Goal: Information Seeking & Learning: Learn about a topic

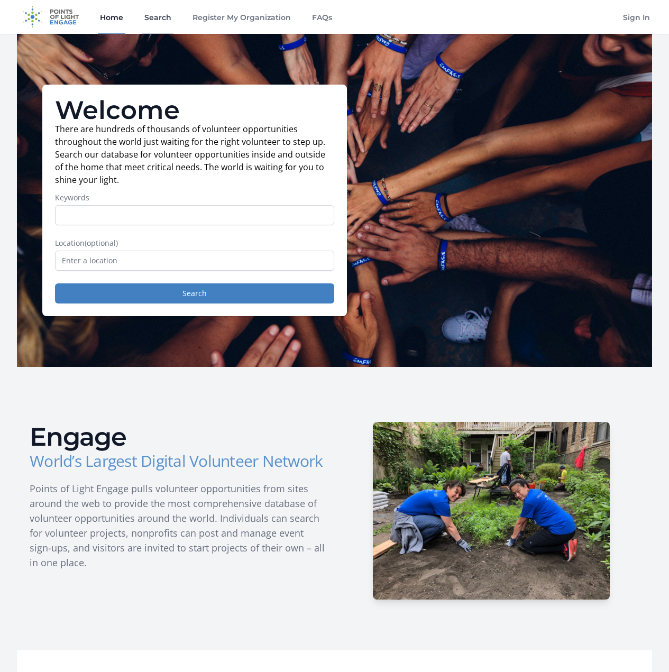
click at [154, 19] on link "Search" at bounding box center [157, 17] width 31 height 34
click at [146, 271] on input "text" at bounding box center [194, 261] width 279 height 20
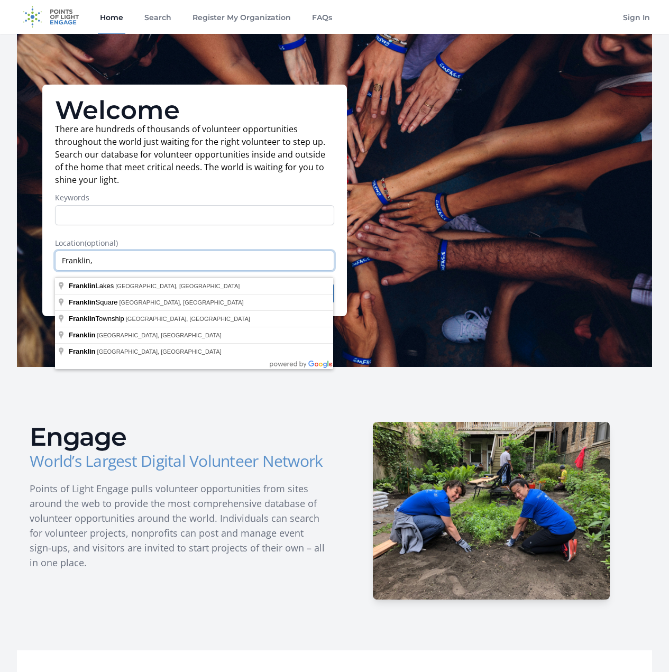
click at [105, 263] on input "Franklin," at bounding box center [194, 261] width 279 height 20
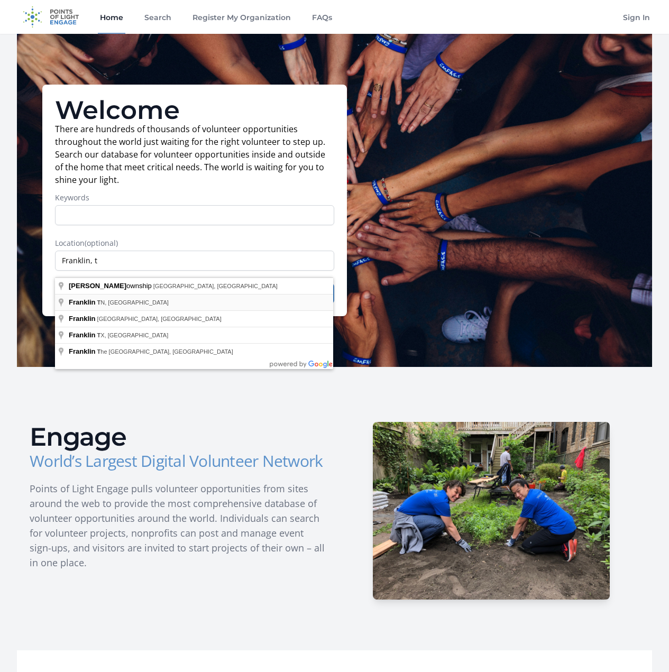
type input "Franklin, TN, USA"
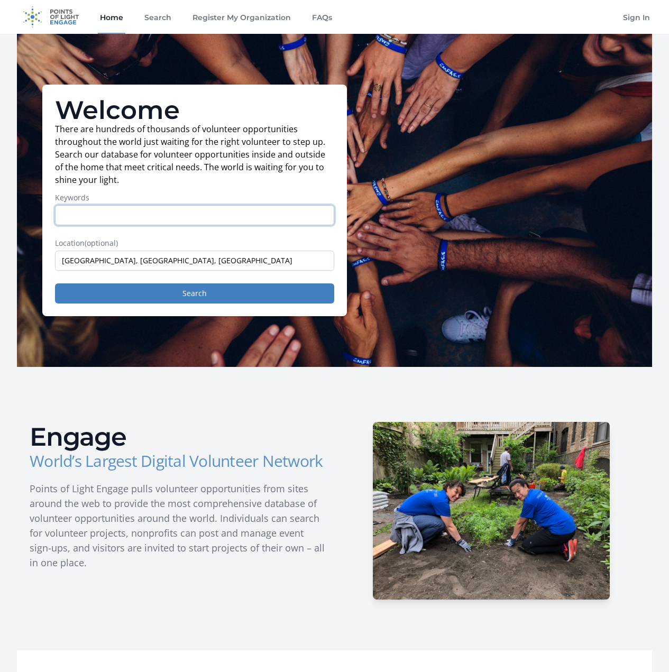
click at [175, 224] on input "Keywords" at bounding box center [194, 215] width 279 height 20
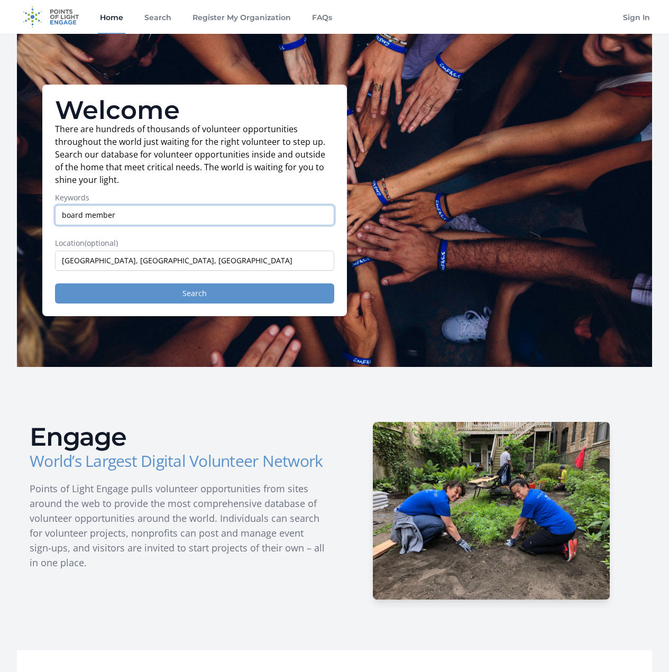
type input "board member"
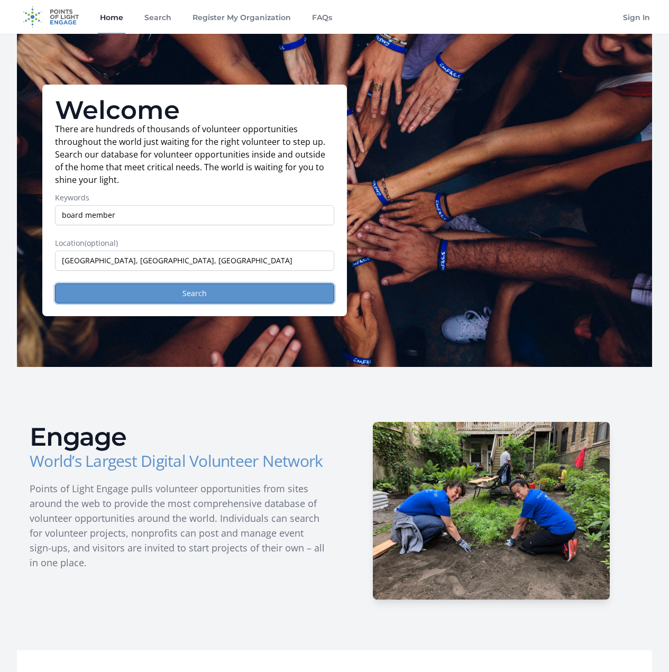
click at [171, 301] on button "Search" at bounding box center [194, 294] width 279 height 20
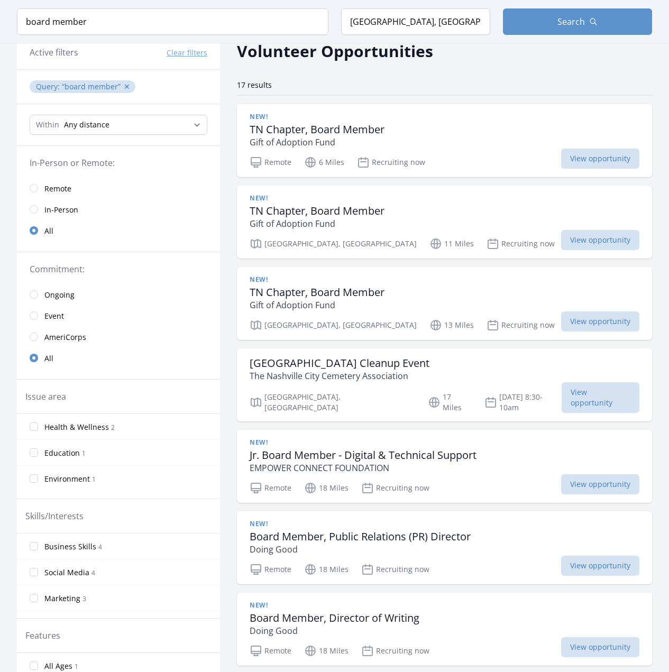
scroll to position [53, 0]
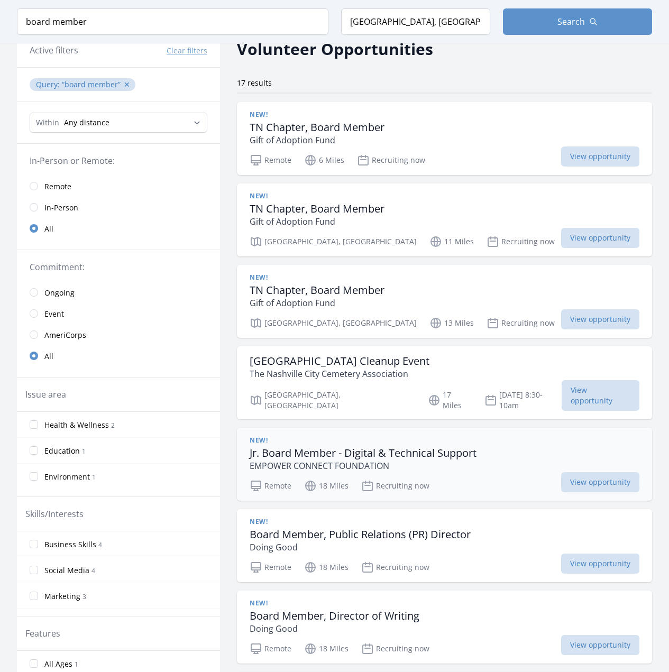
click at [425, 448] on h3 "Jr. Board Member - Digital & Technical Support" at bounding box center [363, 453] width 227 height 13
click at [561, 472] on span "View opportunity" at bounding box center [600, 482] width 78 height 20
click at [347, 460] on p "EMPOWER CONNECT FOUNDATION" at bounding box center [363, 466] width 227 height 13
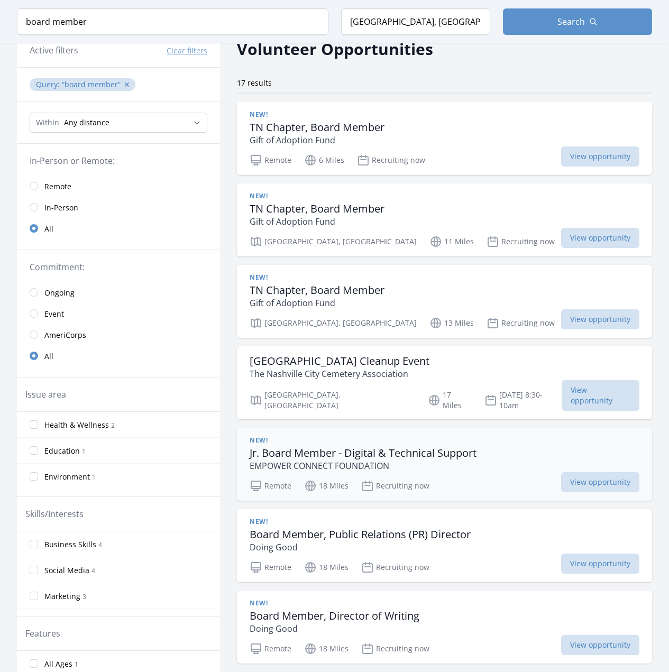
click at [345, 460] on p "EMPOWER CONNECT FOUNDATION" at bounding box center [363, 466] width 227 height 13
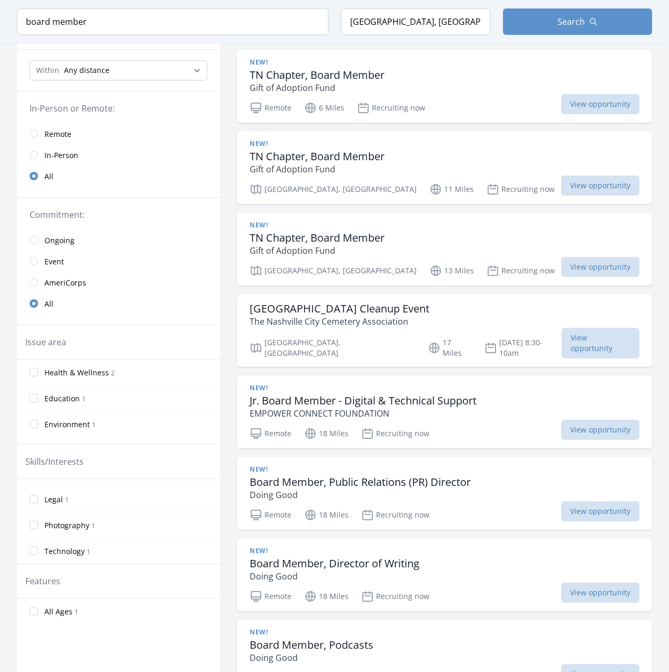
scroll to position [106, 0]
click at [32, 552] on input "Technology 1" at bounding box center [34, 550] width 8 height 8
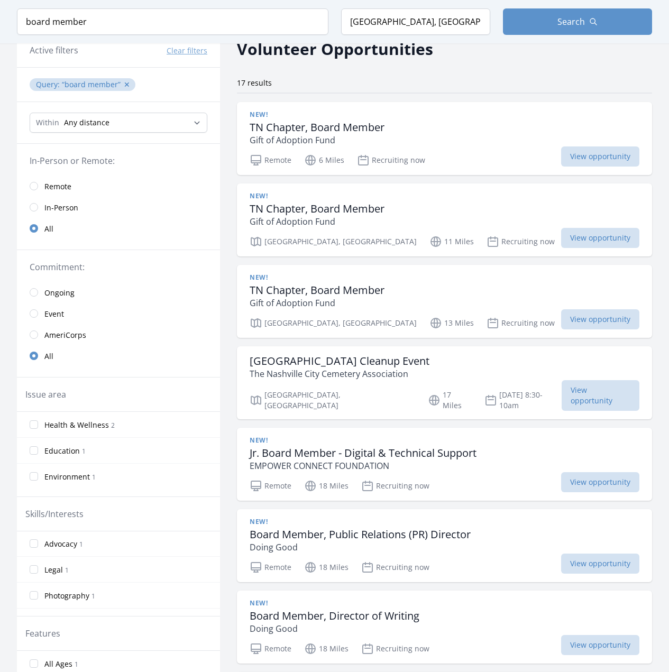
scroll to position [159, 0]
click at [35, 544] on input "Advocacy 1" at bounding box center [34, 541] width 8 height 8
click at [35, 542] on input "Advocacy 1" at bounding box center [34, 541] width 8 height 8
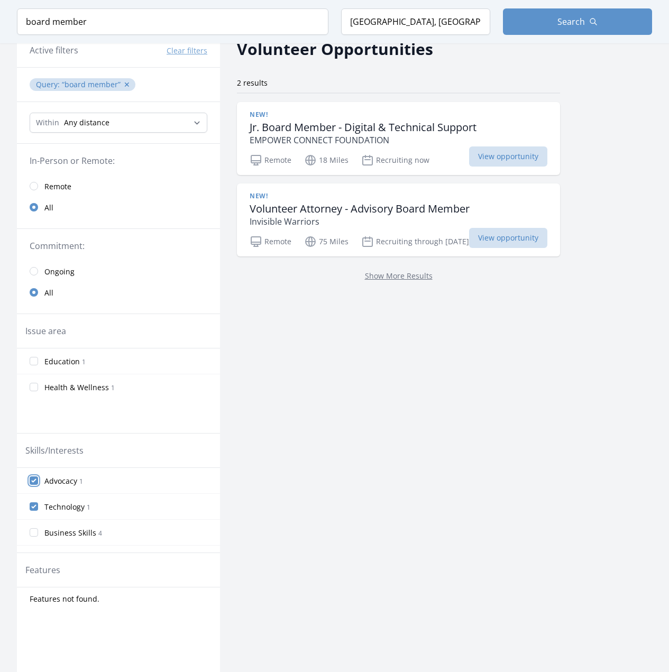
click at [35, 478] on input "Advocacy 1" at bounding box center [34, 481] width 8 height 8
click at [32, 509] on input "Technology 1" at bounding box center [34, 507] width 8 height 8
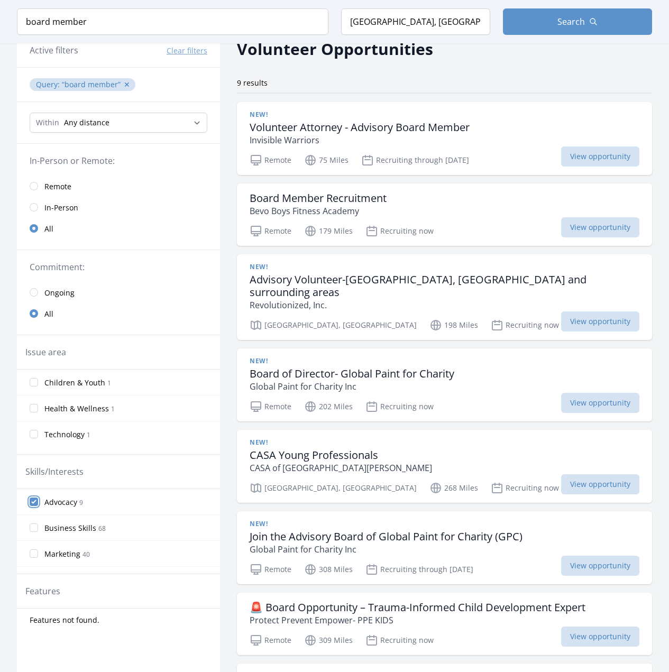
click at [31, 502] on input "Advocacy 9" at bounding box center [34, 502] width 8 height 8
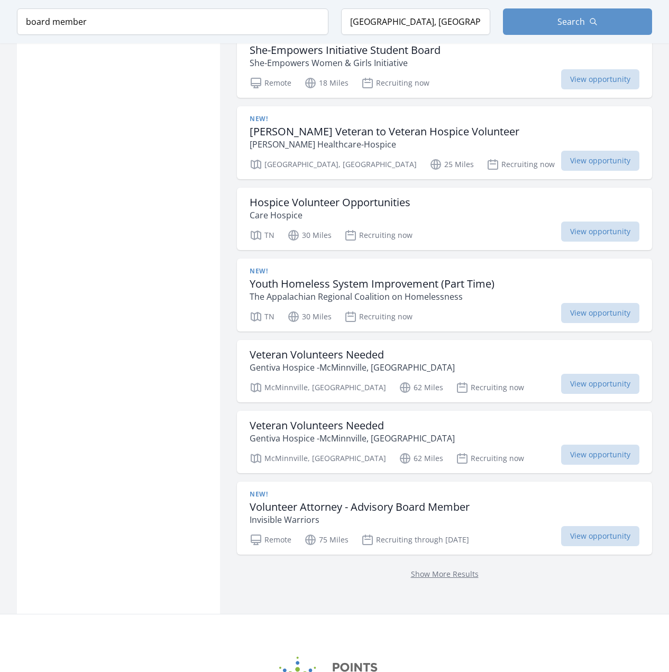
scroll to position [952, 0]
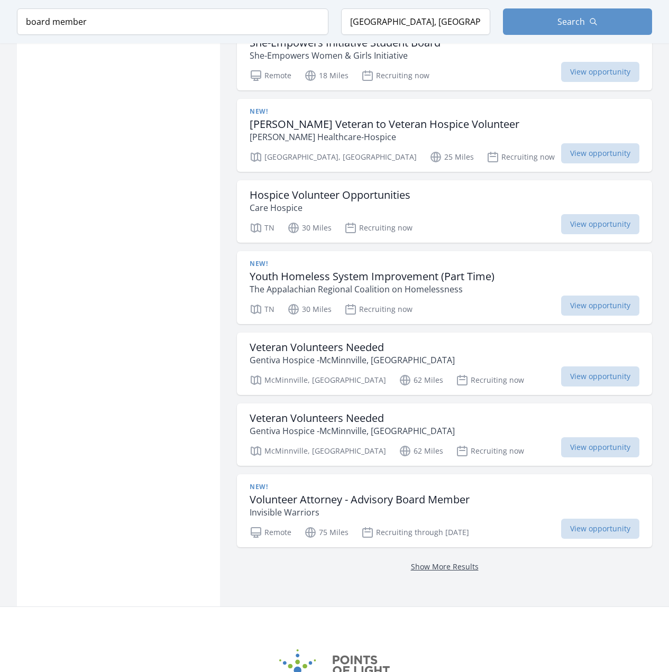
click at [411, 562] on link "Show More Results" at bounding box center [445, 567] width 68 height 10
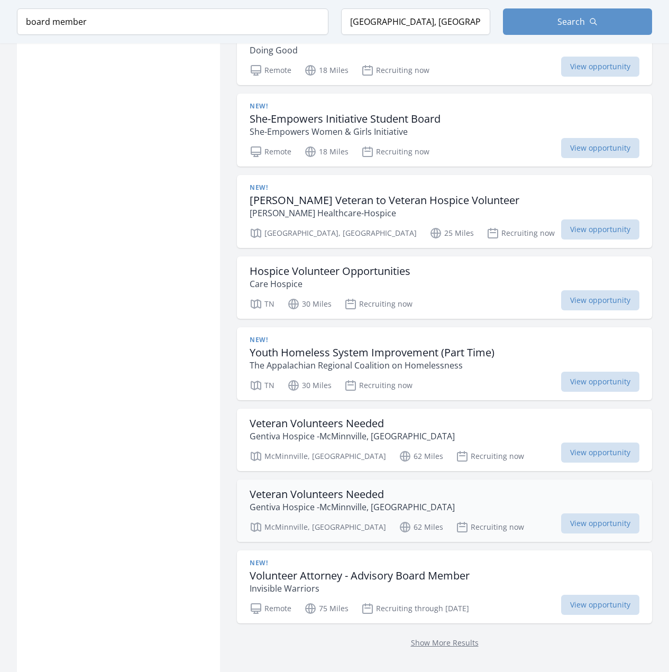
scroll to position [846, 0]
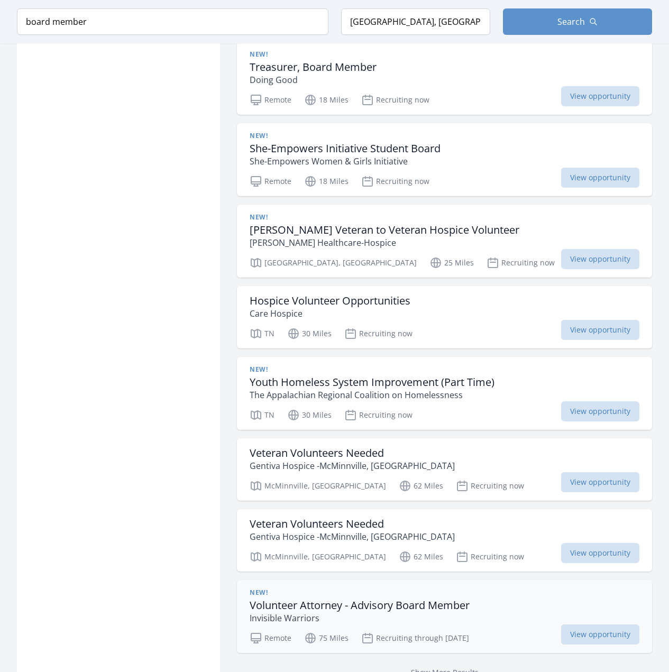
click at [414, 599] on h3 "Volunteer Attorney - Advisory Board Member" at bounding box center [360, 605] width 220 height 13
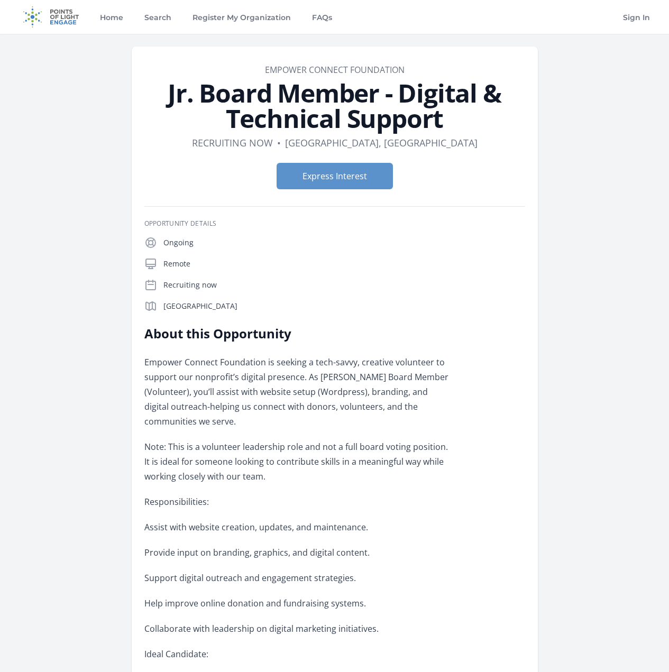
drag, startPoint x: 388, startPoint y: 376, endPoint x: 389, endPoint y: 280, distance: 96.3
click at [387, 495] on p "Responsibilities:" at bounding box center [298, 502] width 309 height 15
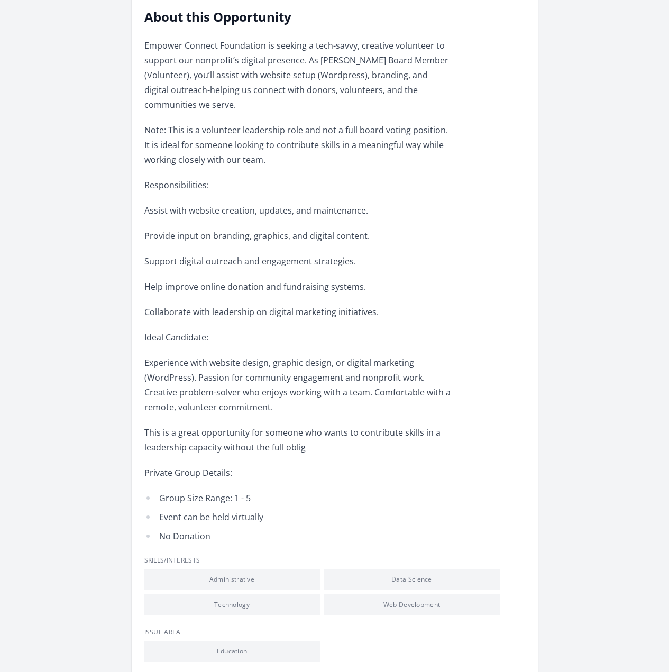
scroll to position [317, 0]
click at [0, 0] on link "Learn more about EMPOWER CONNECT FOUNDATION" at bounding box center [0, 0] width 0 height 0
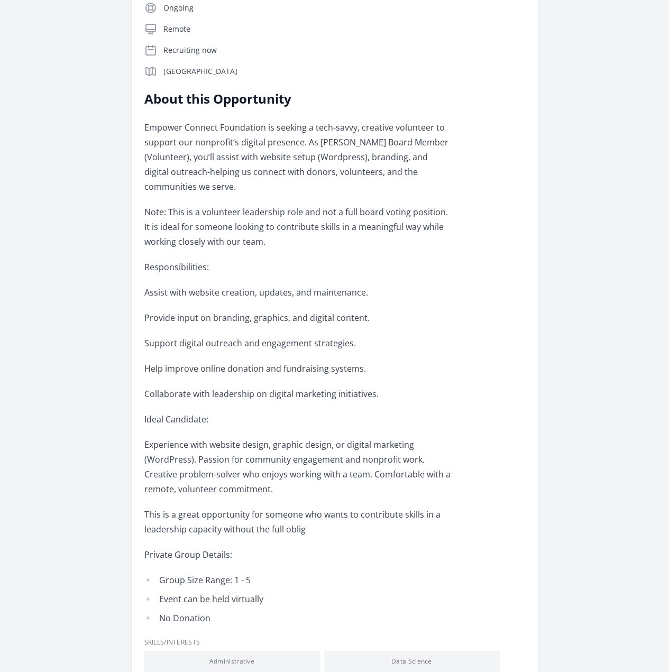
scroll to position [53, 0]
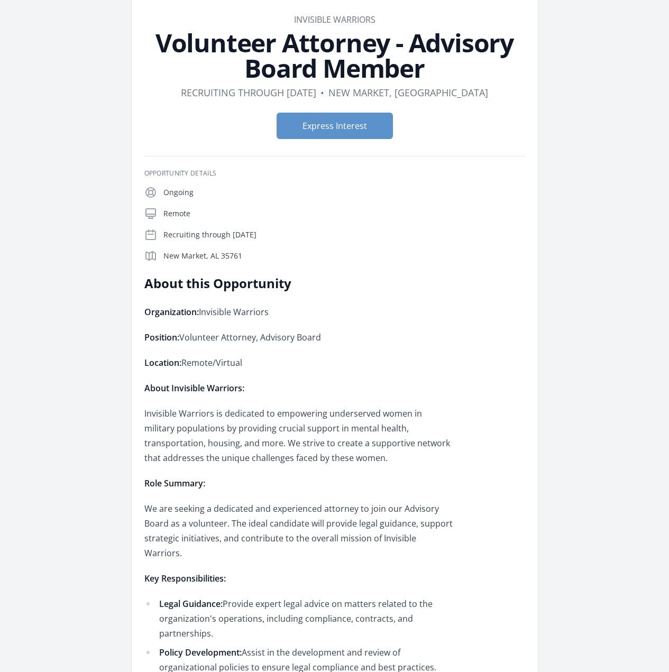
scroll to position [53, 0]
